Goal: Navigation & Orientation: Find specific page/section

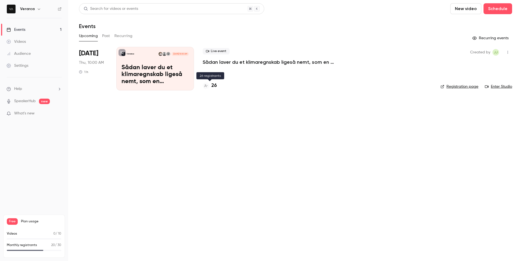
click at [211, 85] on div "26" at bounding box center [210, 85] width 14 height 7
